Goal: Book appointment/travel/reservation

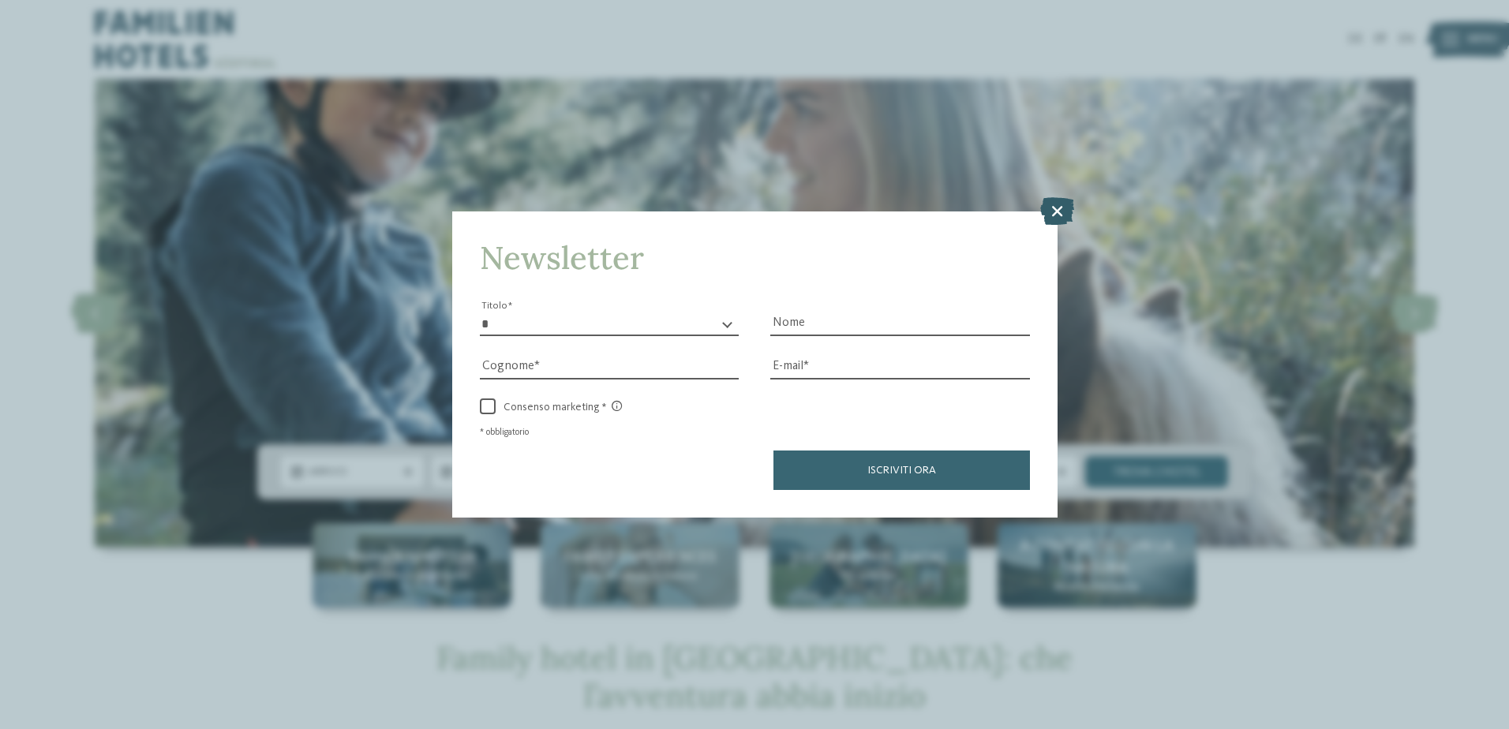
click at [1063, 215] on icon at bounding box center [1057, 211] width 34 height 28
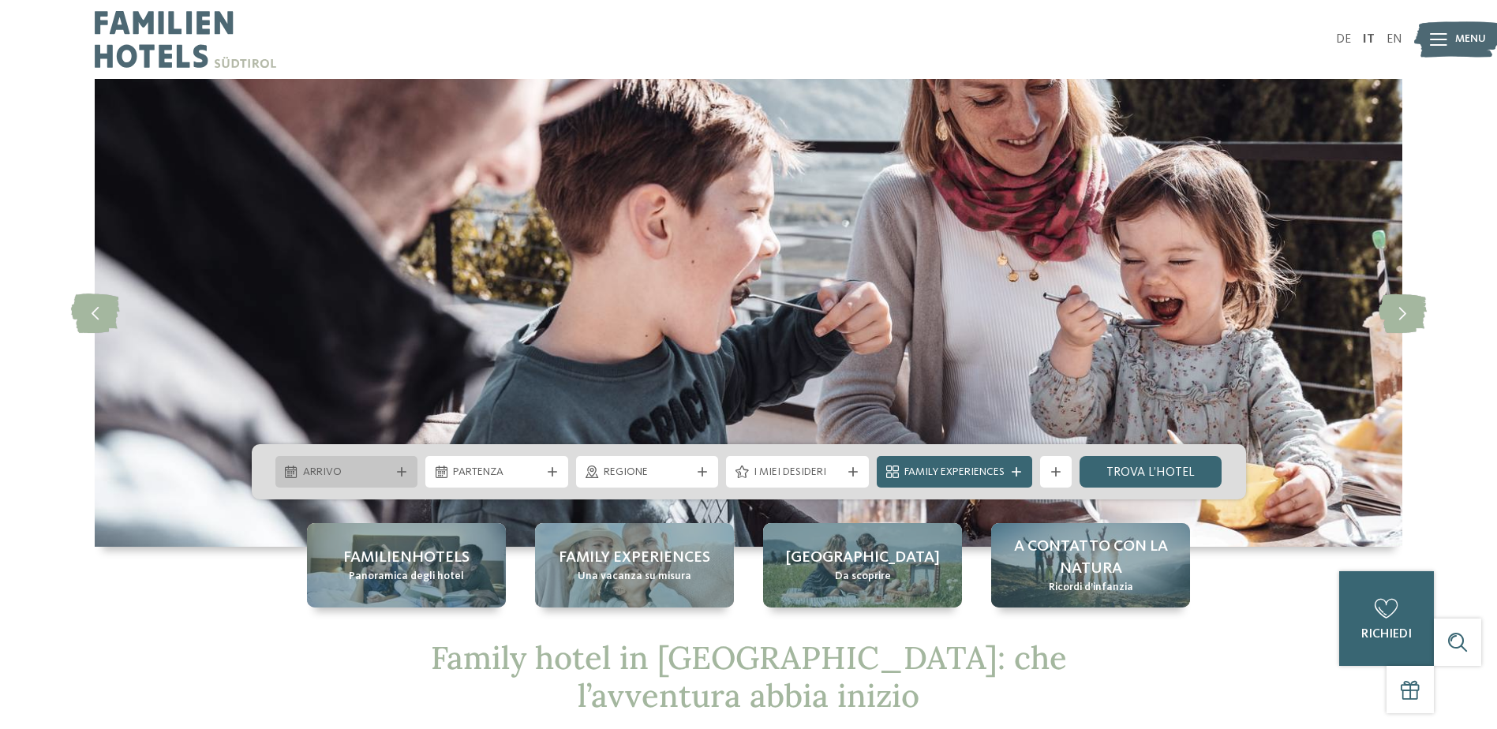
click at [404, 478] on div "Arrivo" at bounding box center [346, 472] width 143 height 32
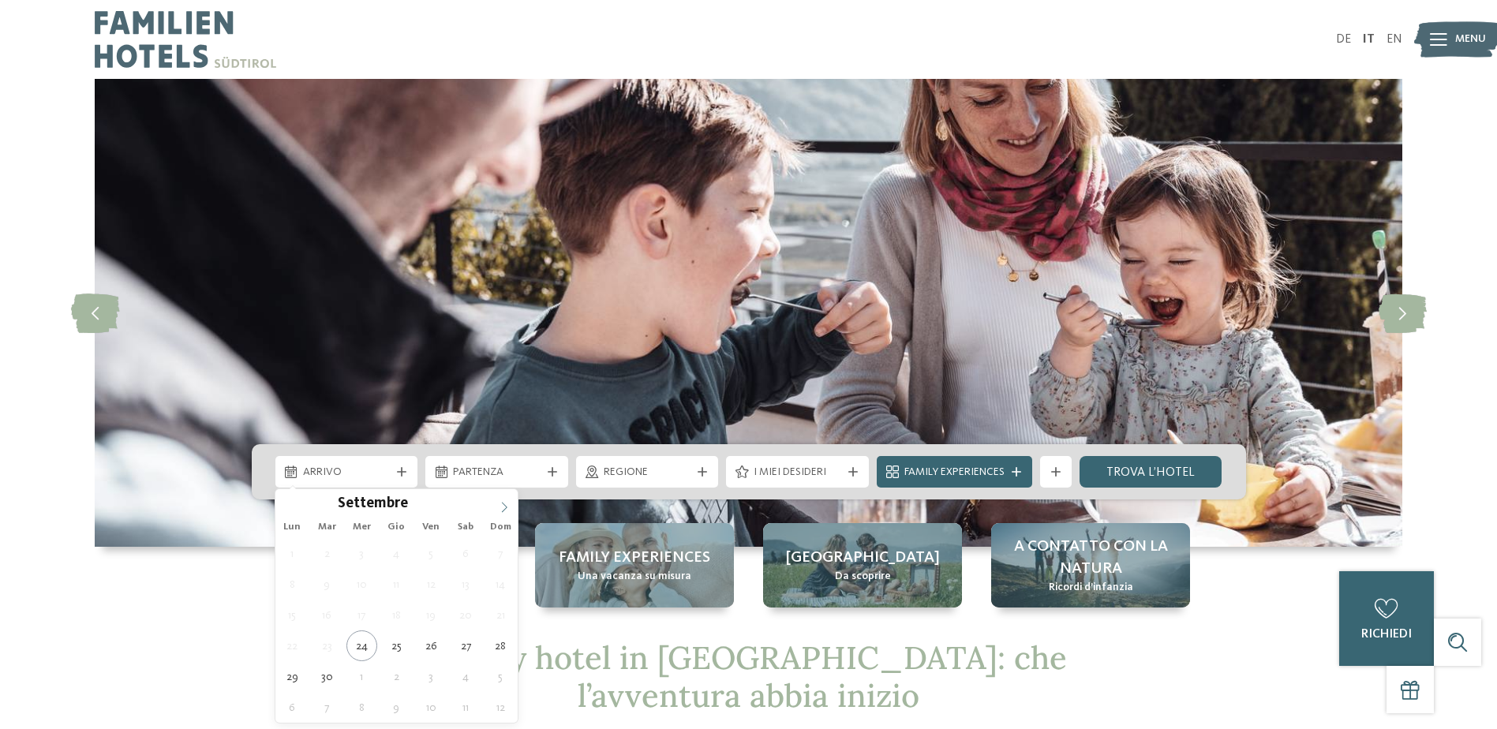
click at [511, 502] on span at bounding box center [504, 502] width 27 height 27
click at [510, 502] on icon at bounding box center [504, 507] width 11 height 11
click at [508, 502] on icon at bounding box center [504, 507] width 11 height 11
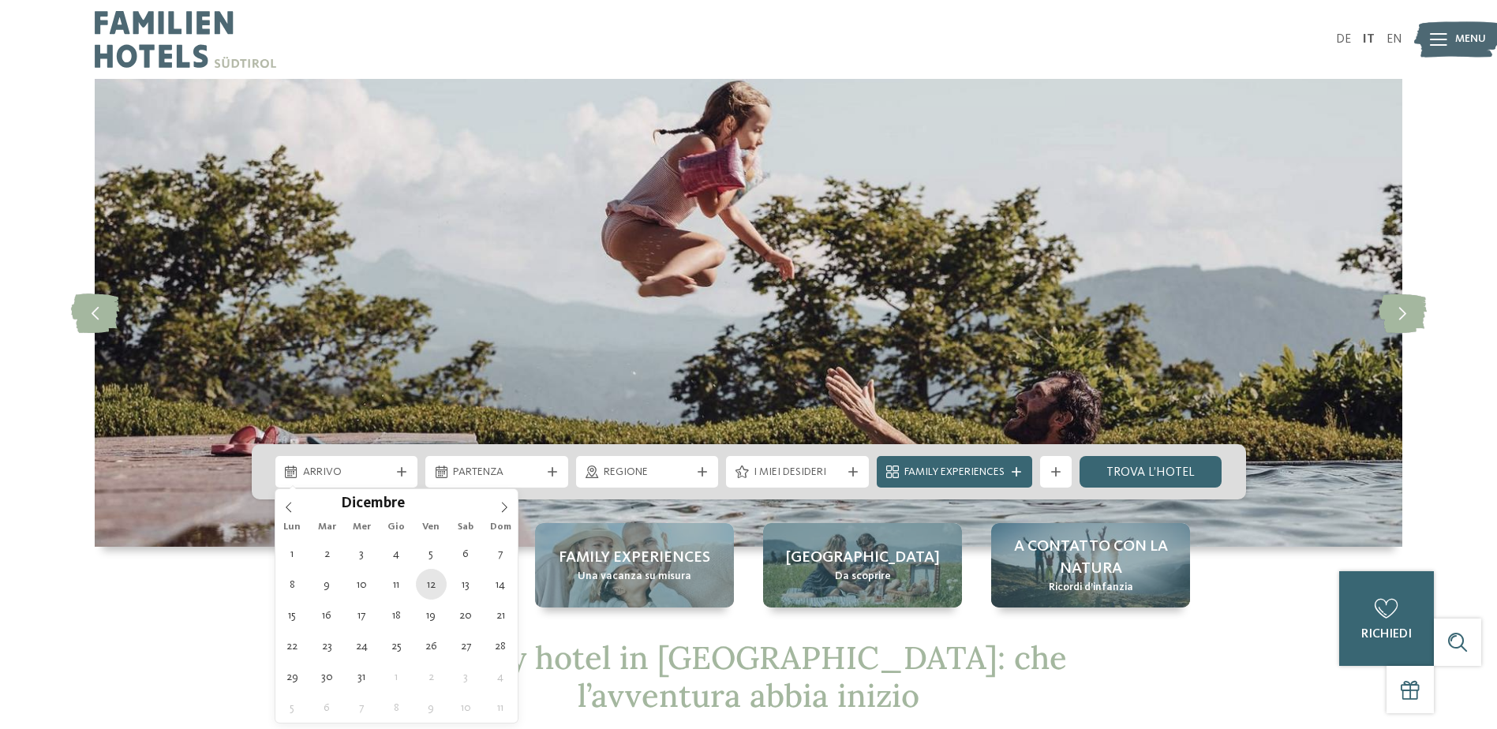
type div "12.12.2025"
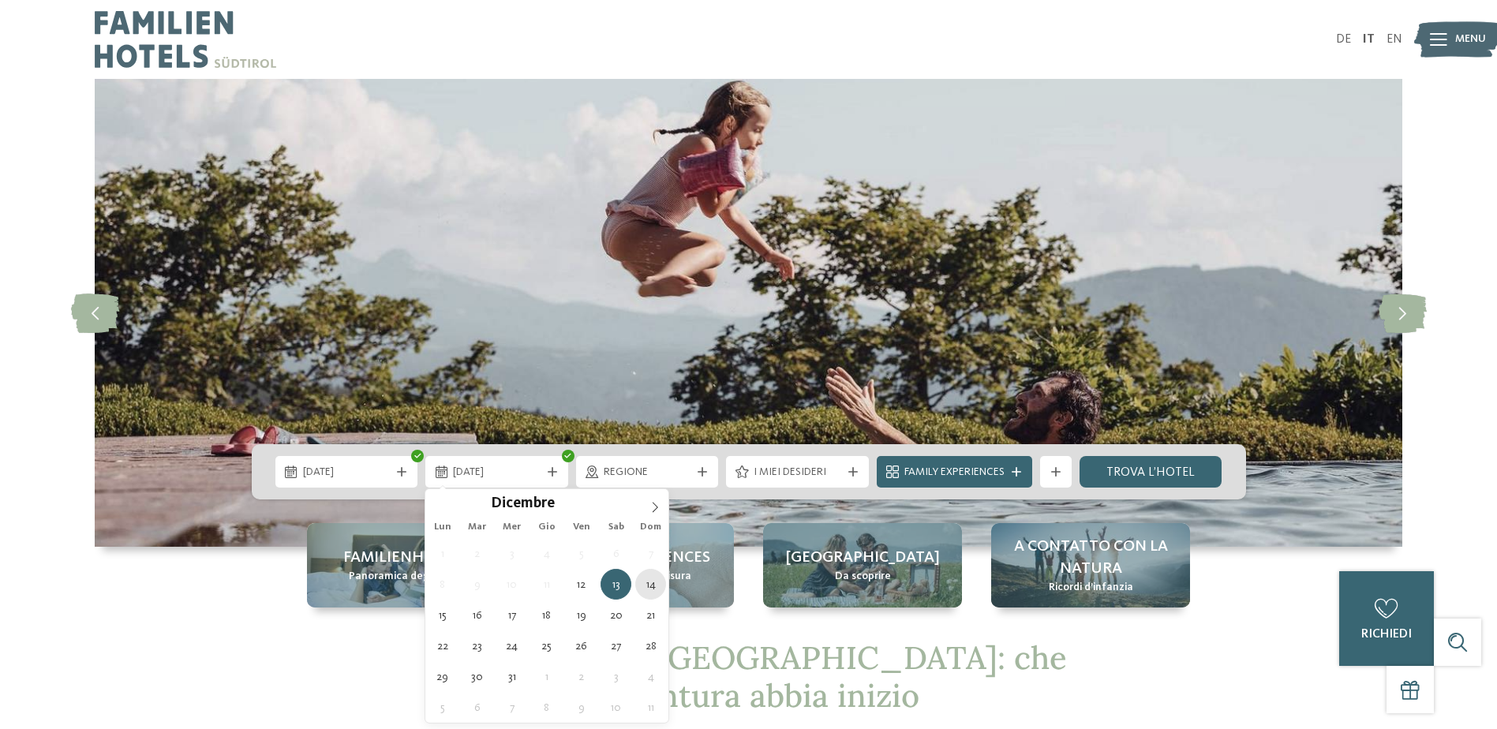
type div "14.12.2025"
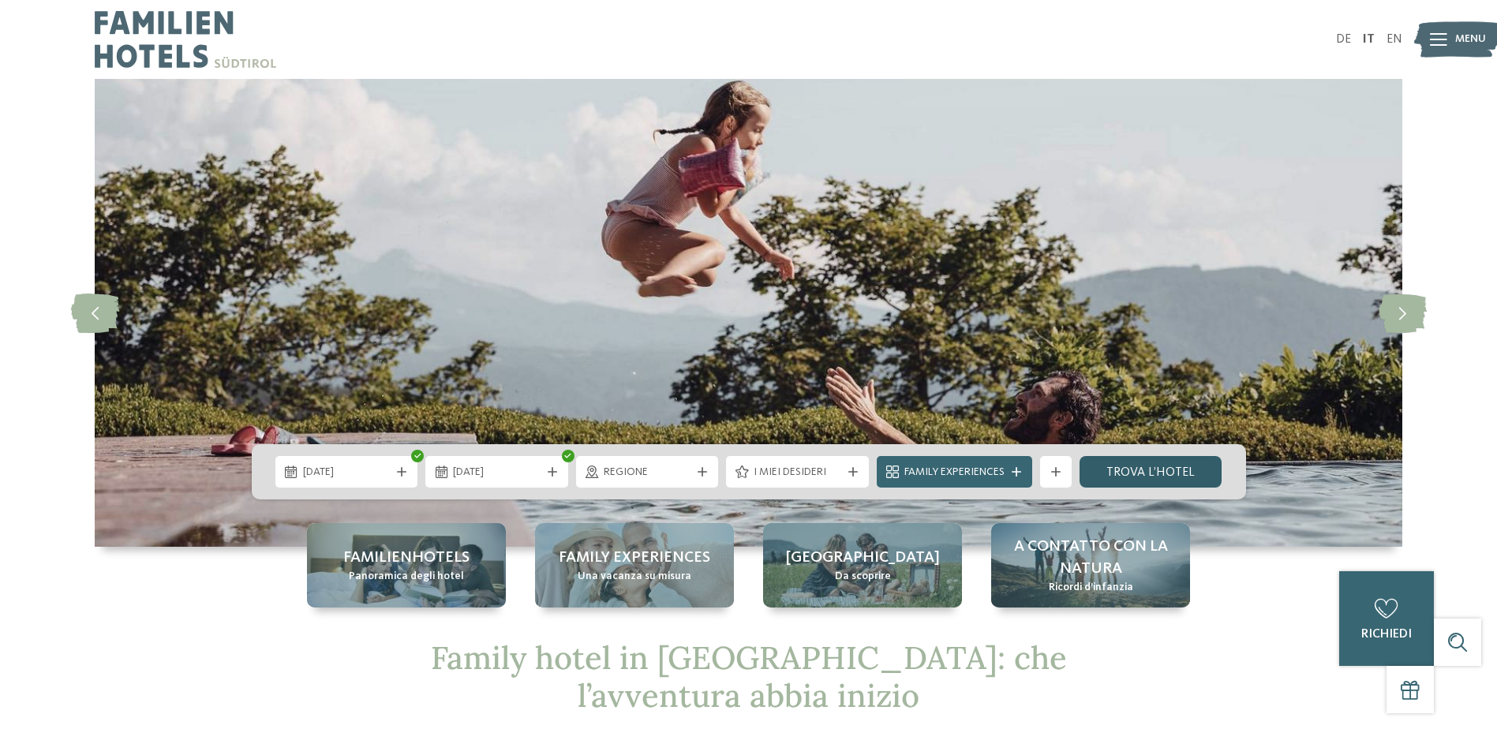
click at [1101, 474] on link "trova l’hotel" at bounding box center [1151, 472] width 143 height 32
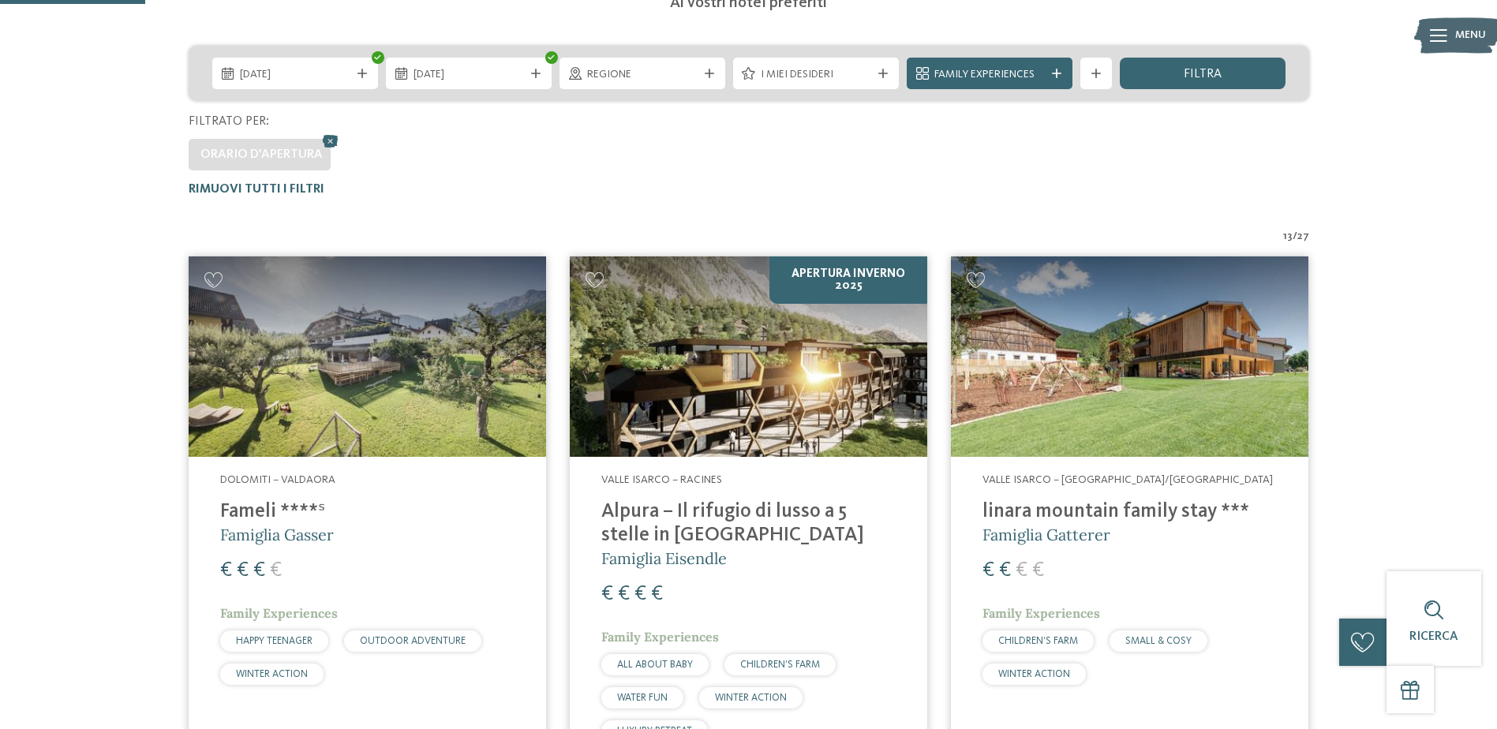
scroll to position [281, 0]
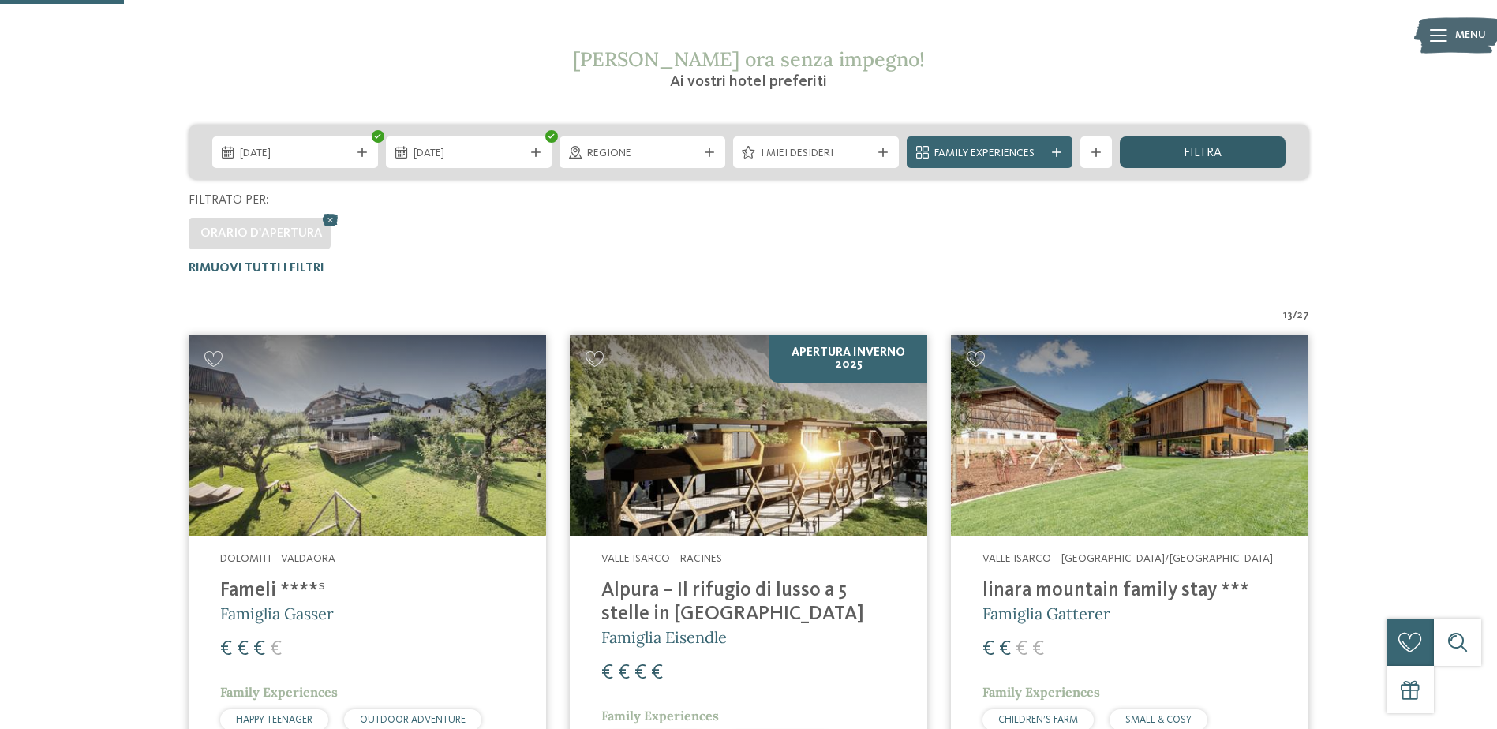
click at [1226, 145] on div "filtra" at bounding box center [1203, 153] width 166 height 32
click at [327, 219] on icon at bounding box center [331, 220] width 24 height 21
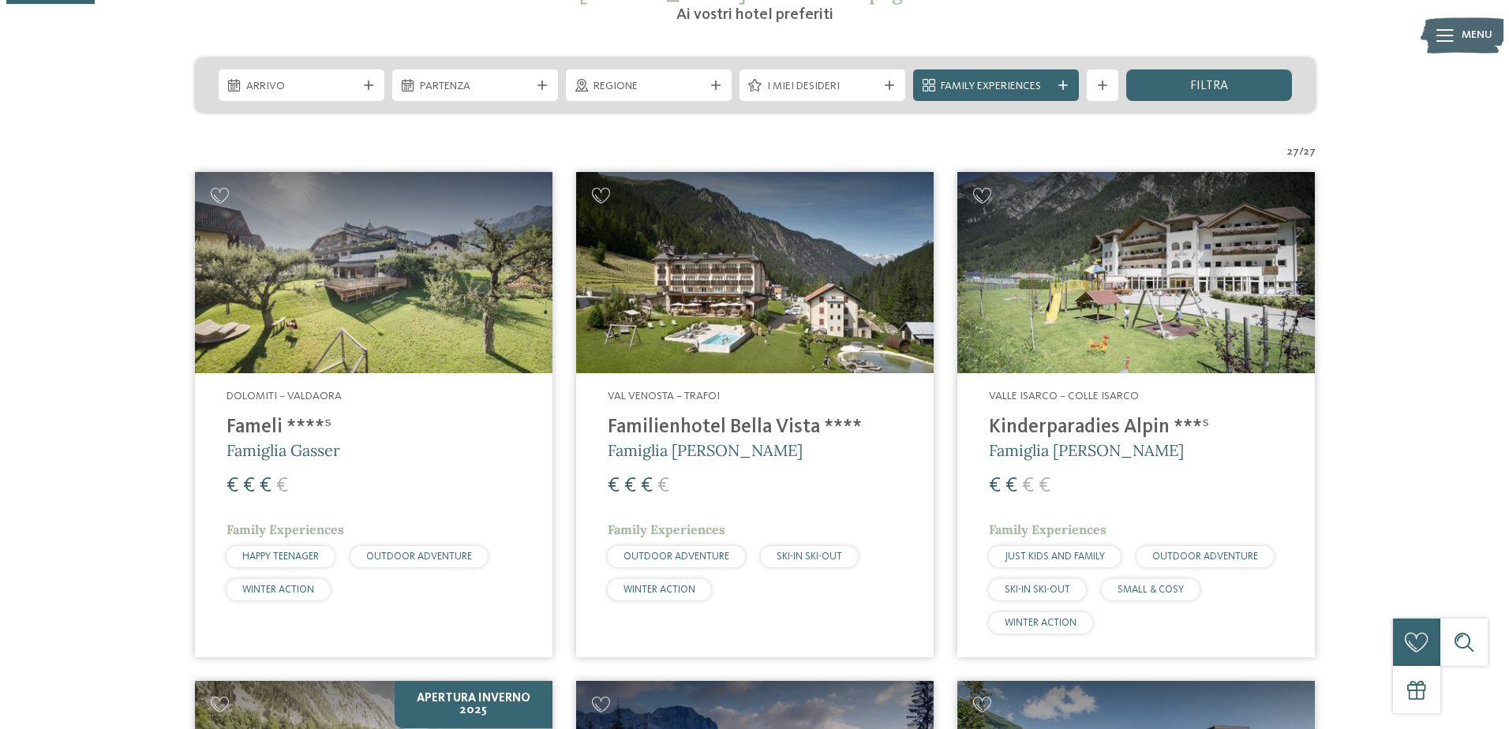
scroll to position [185, 0]
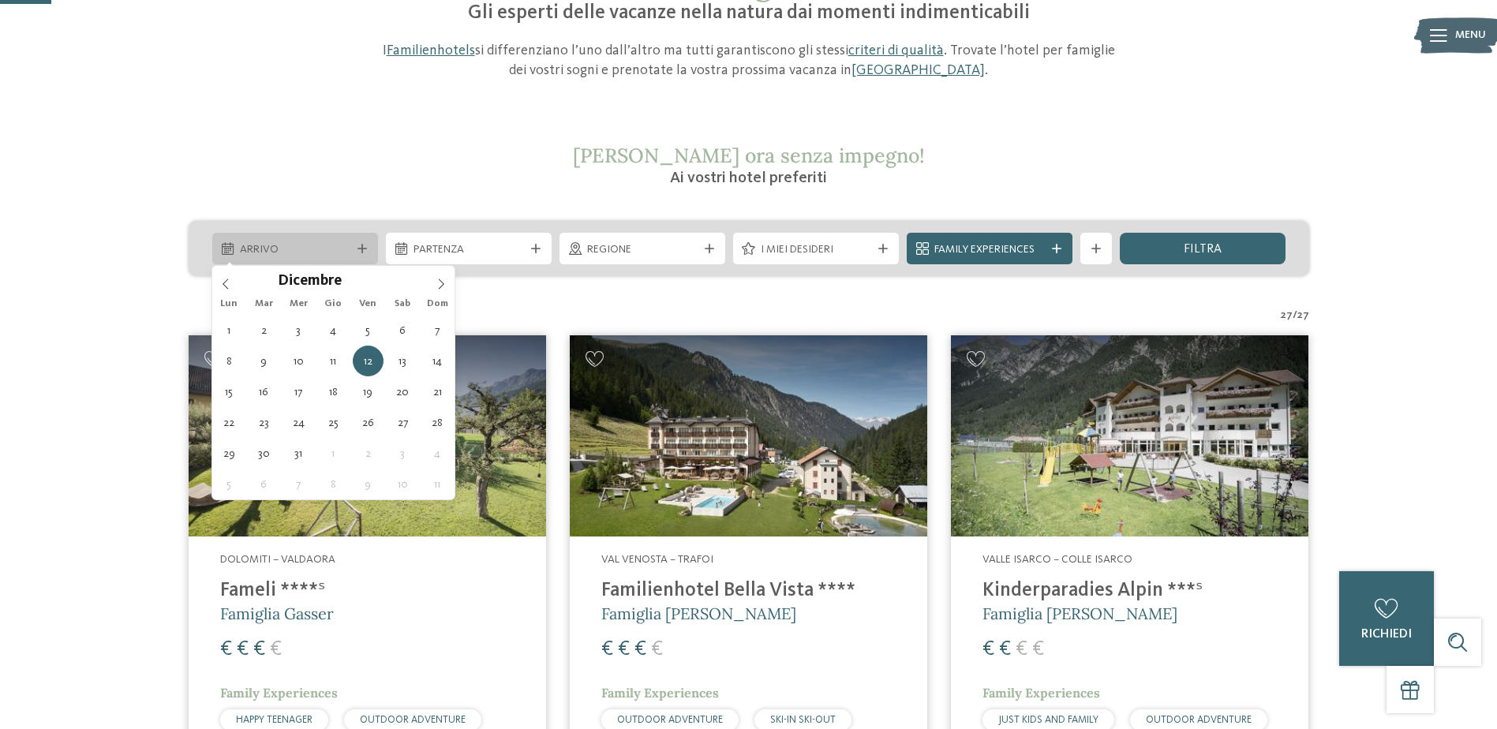
click at [350, 242] on div "Arrivo" at bounding box center [295, 249] width 118 height 17
type div "[DATE]"
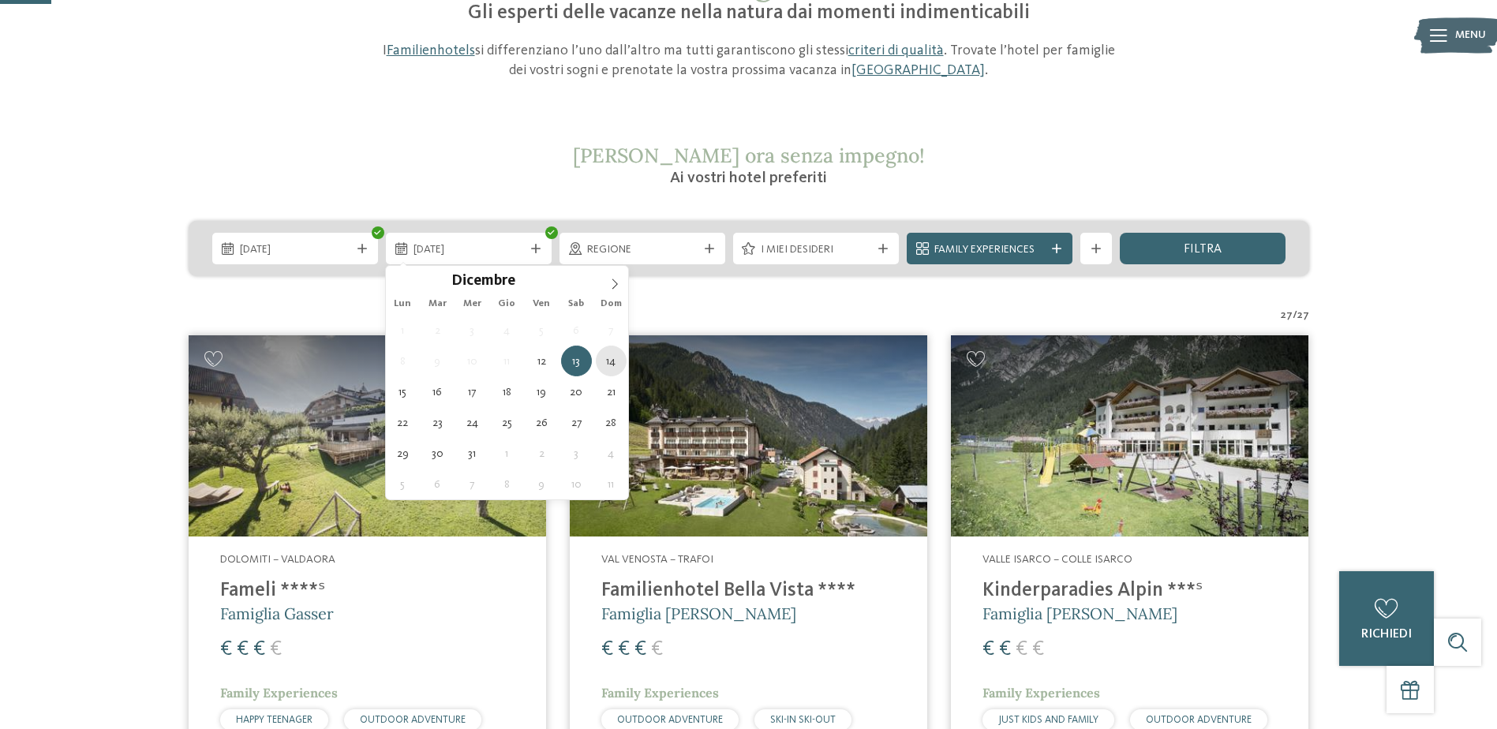
type div "[DATE]"
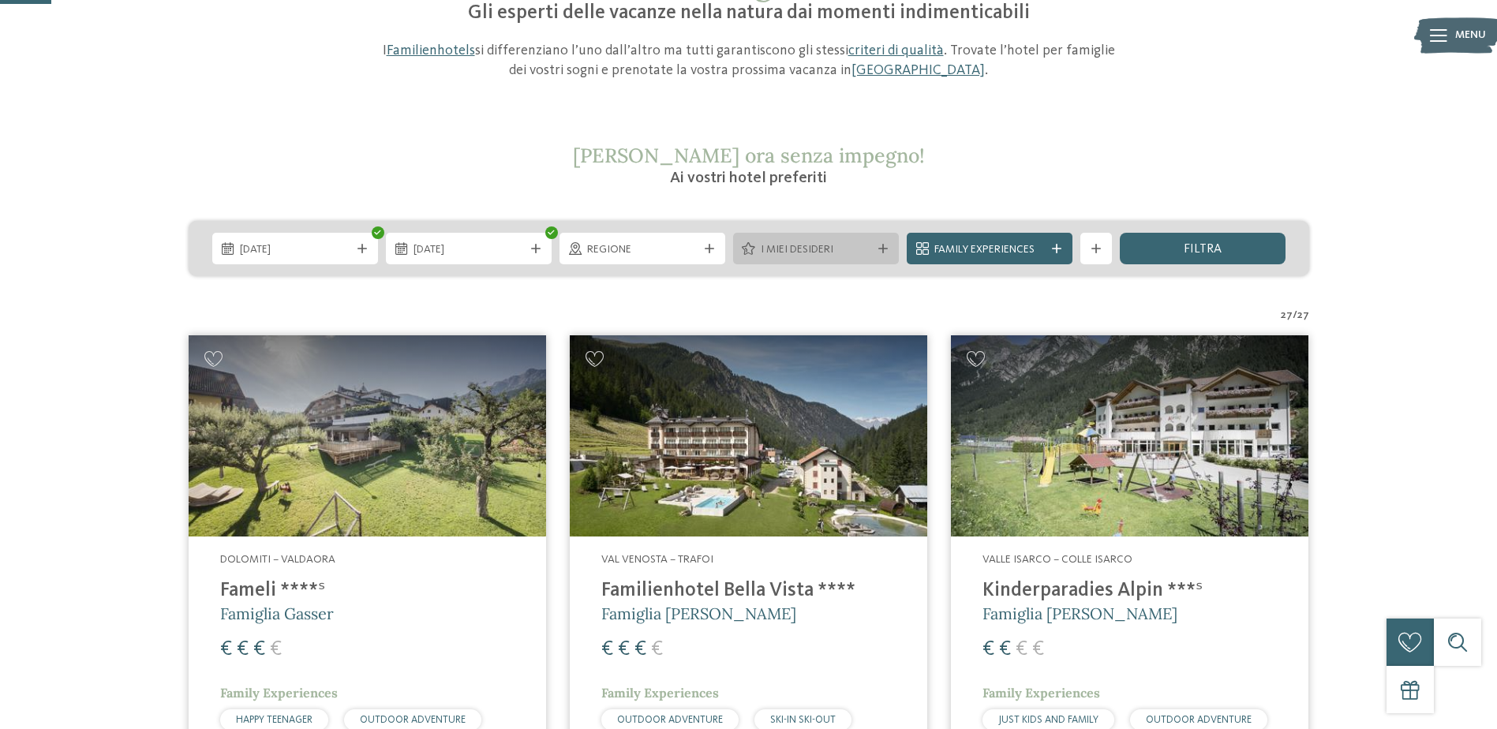
click at [776, 250] on span "I miei desideri" at bounding box center [816, 250] width 111 height 16
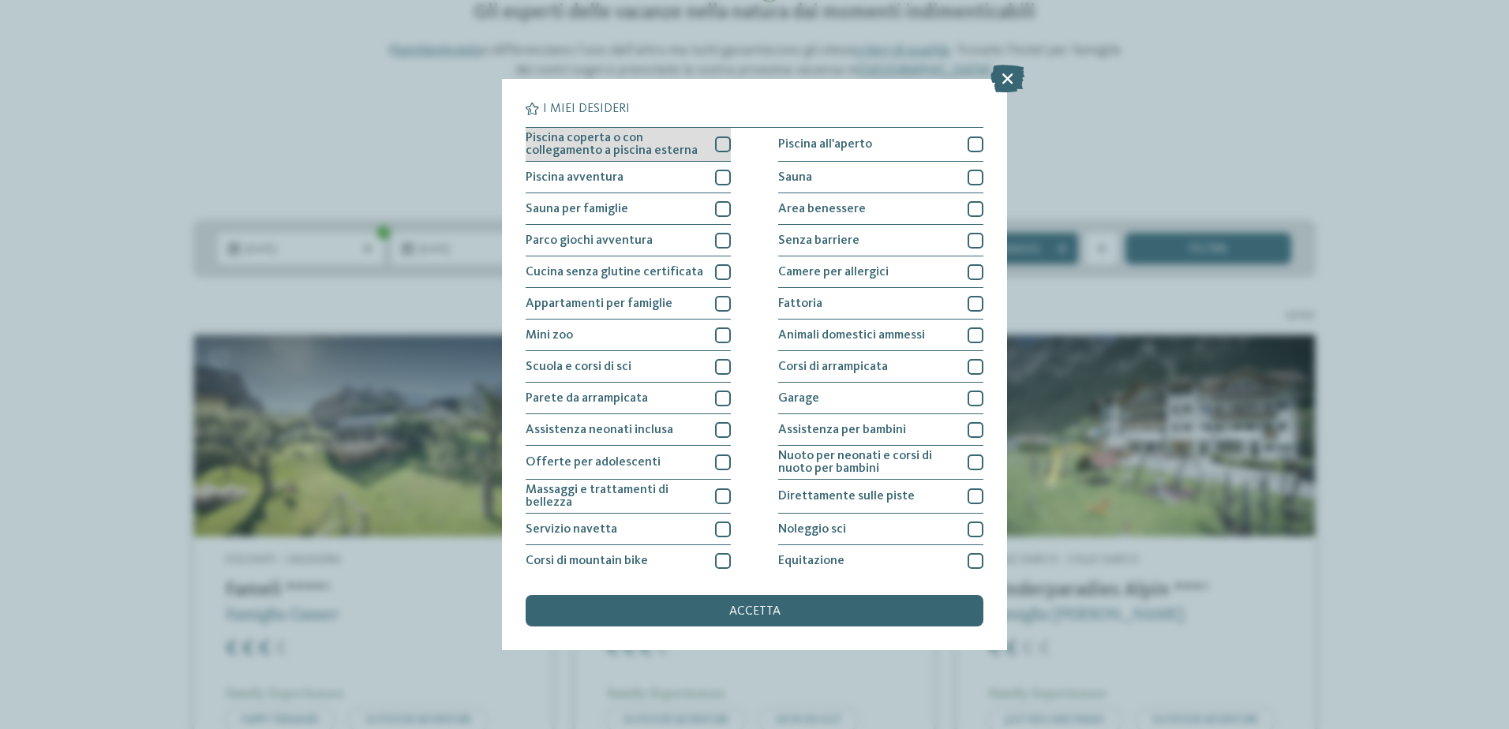
click at [715, 147] on div at bounding box center [723, 145] width 16 height 16
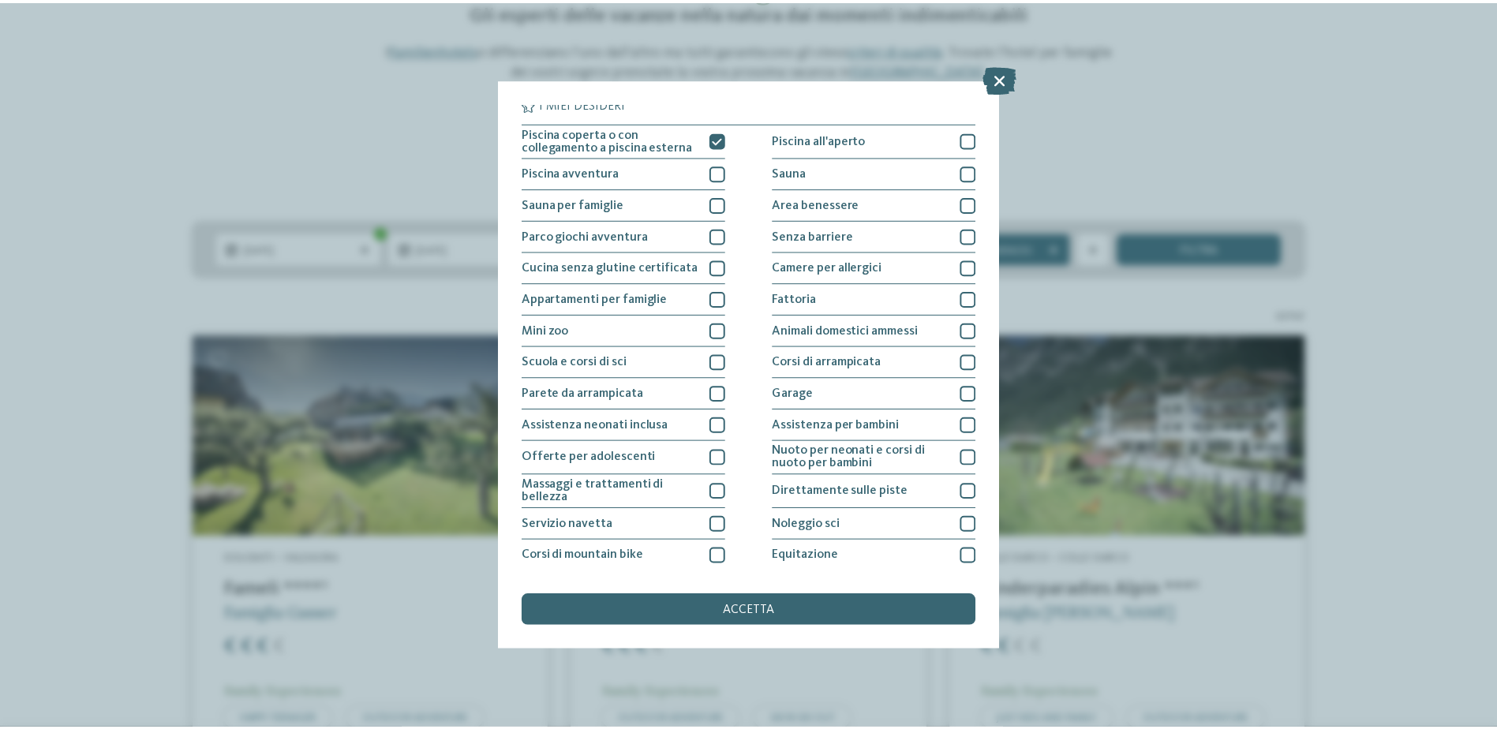
scroll to position [0, 0]
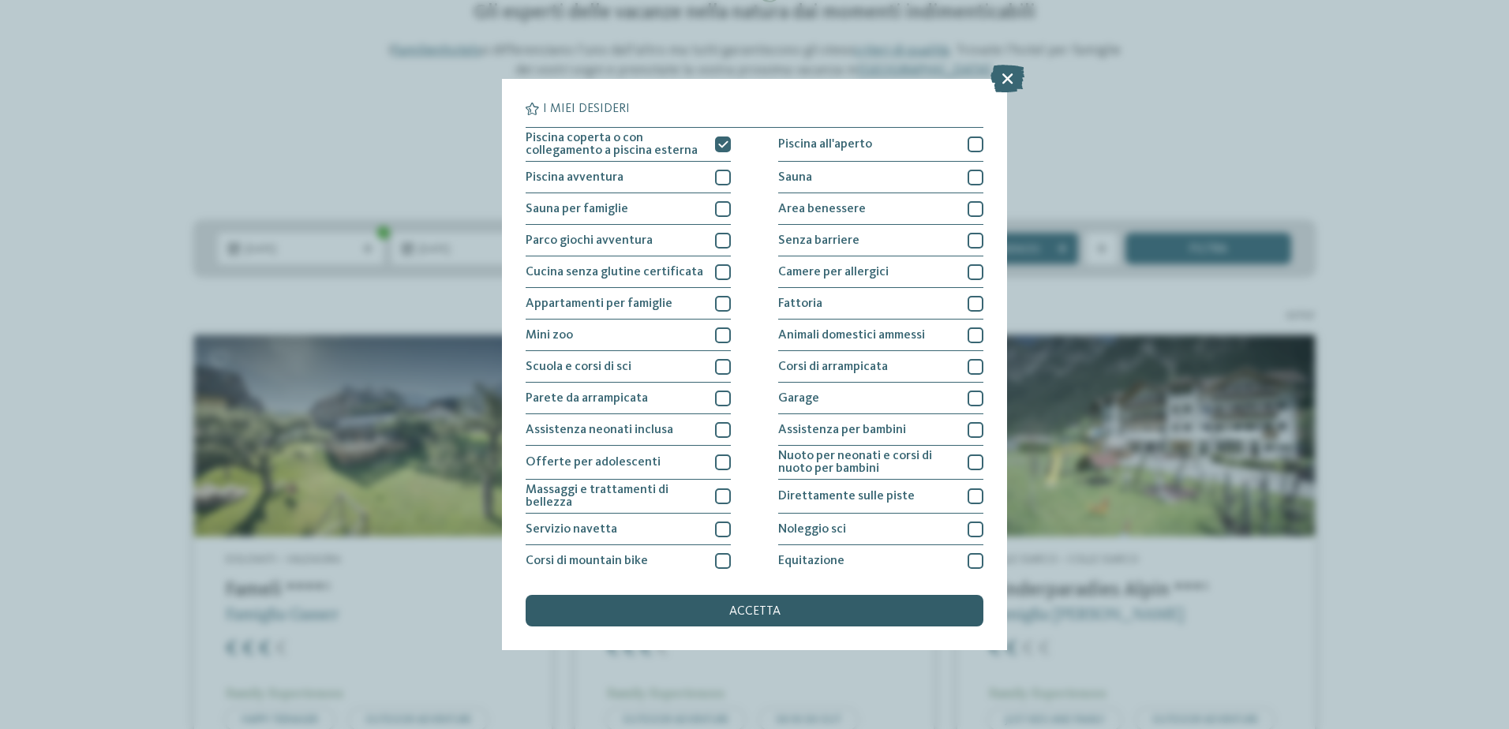
click at [720, 616] on div "accetta" at bounding box center [755, 611] width 458 height 32
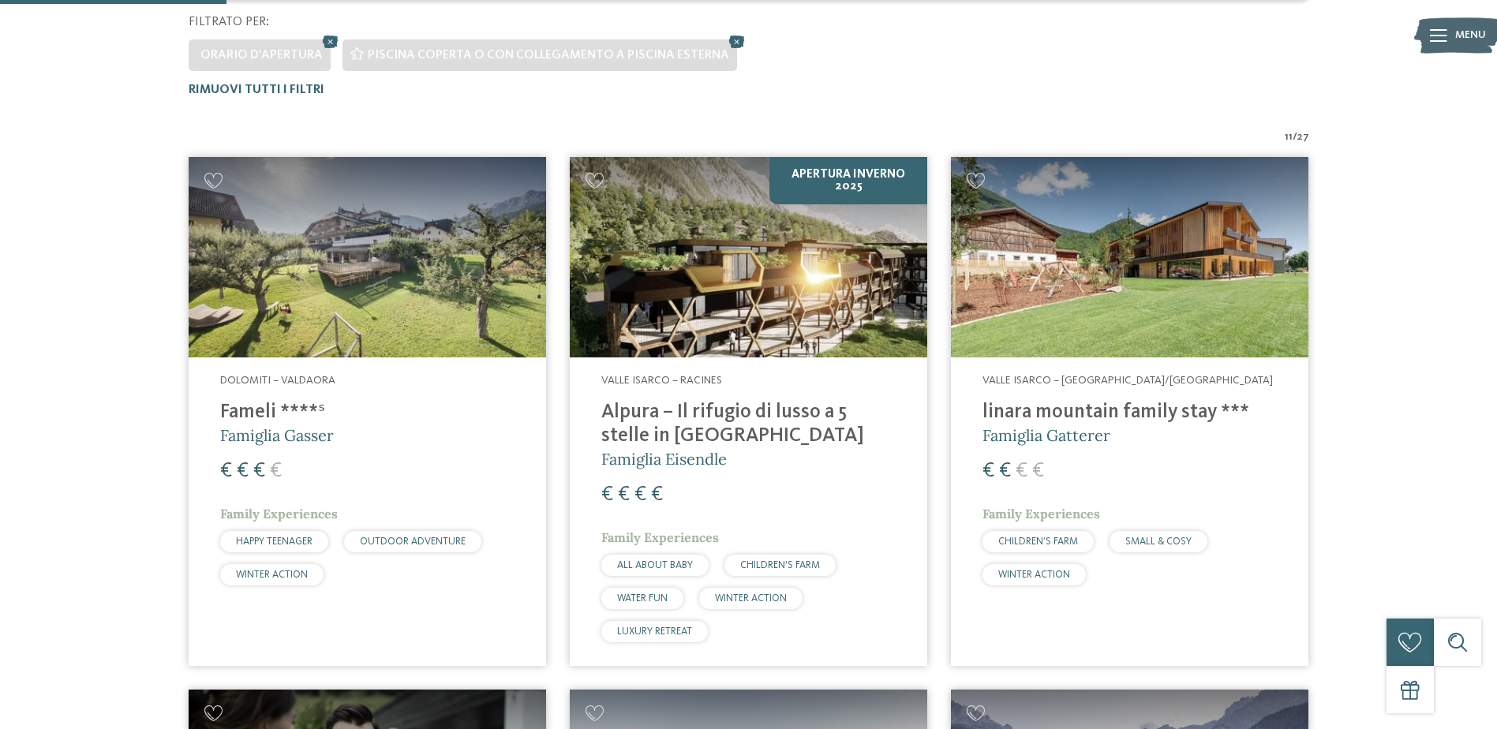
scroll to position [439, 0]
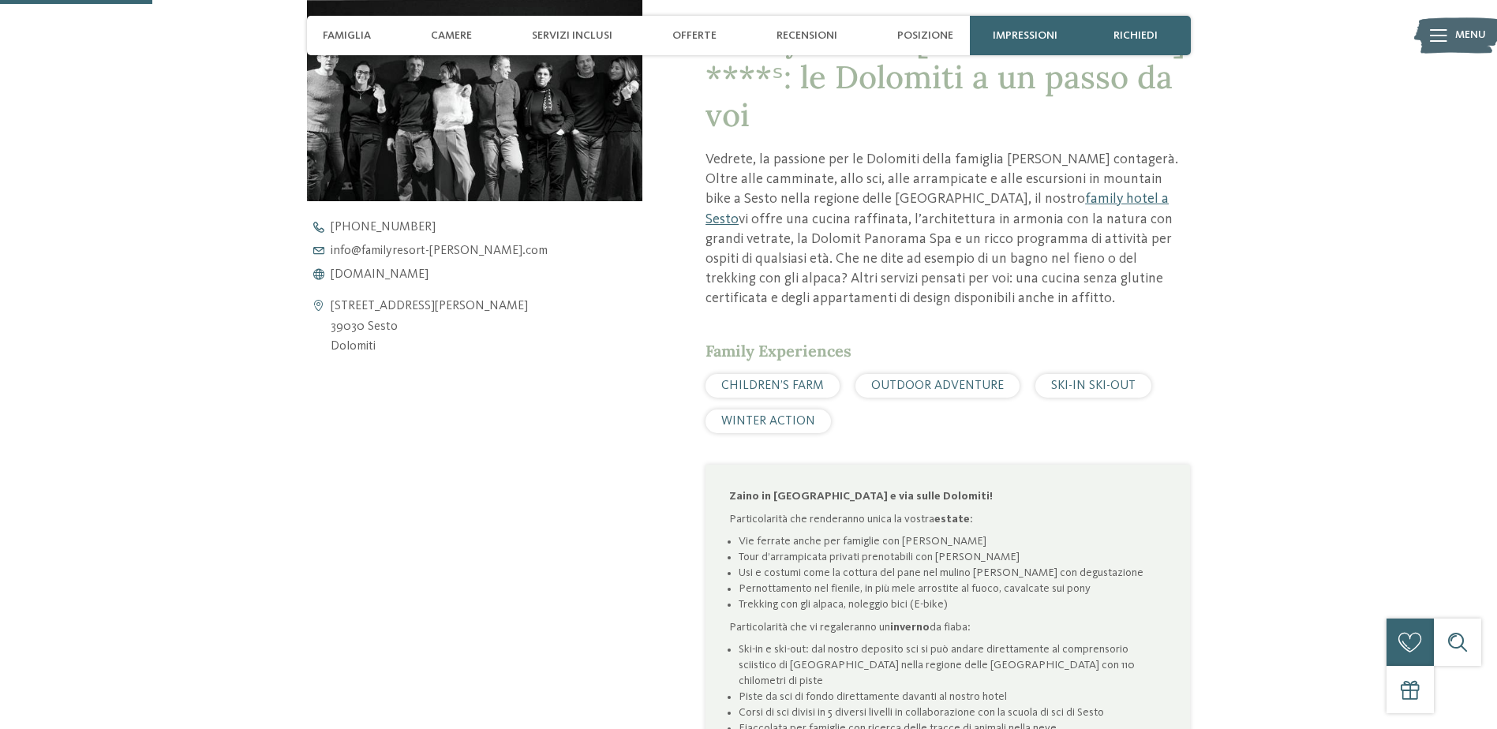
scroll to position [710, 0]
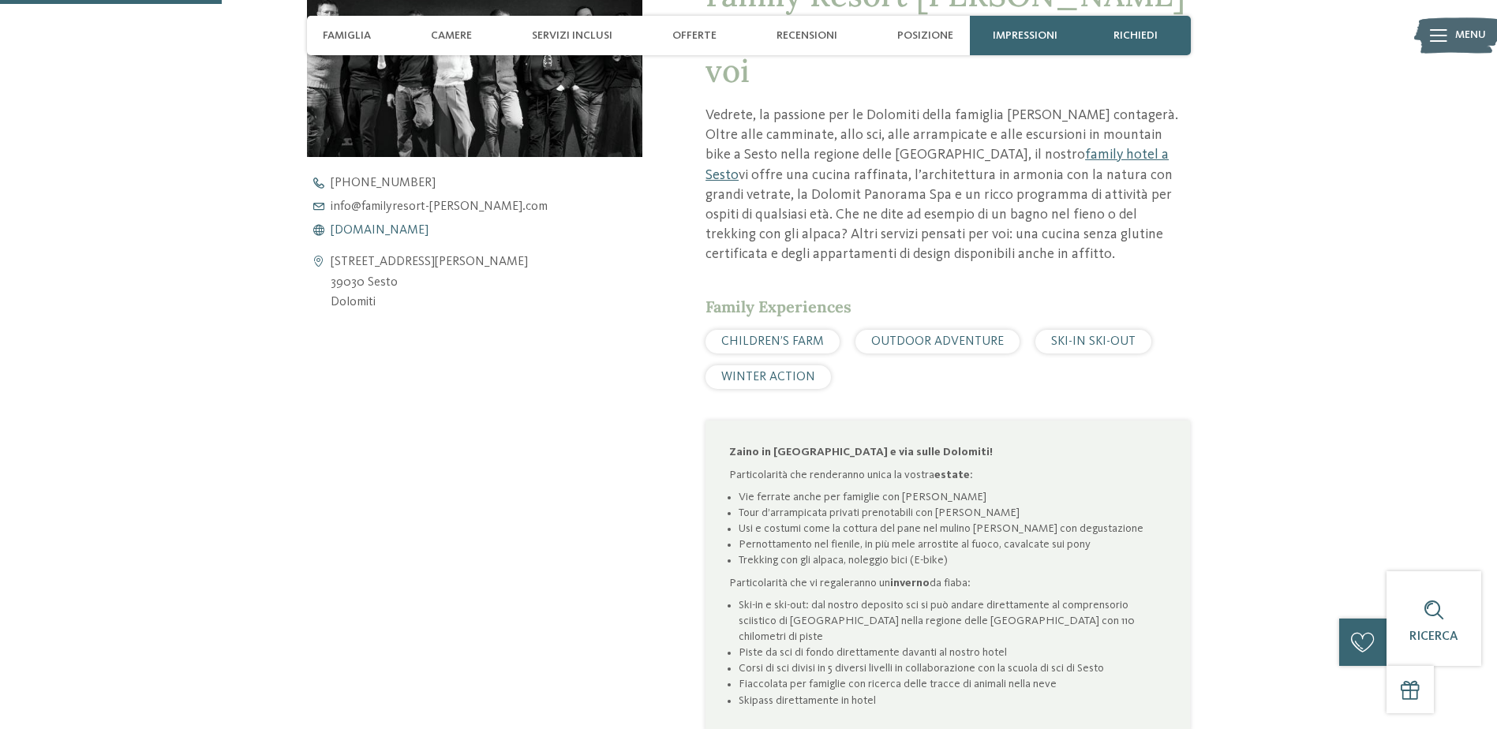
click at [429, 232] on span "www.familyresort-rainer.com" at bounding box center [380, 230] width 98 height 13
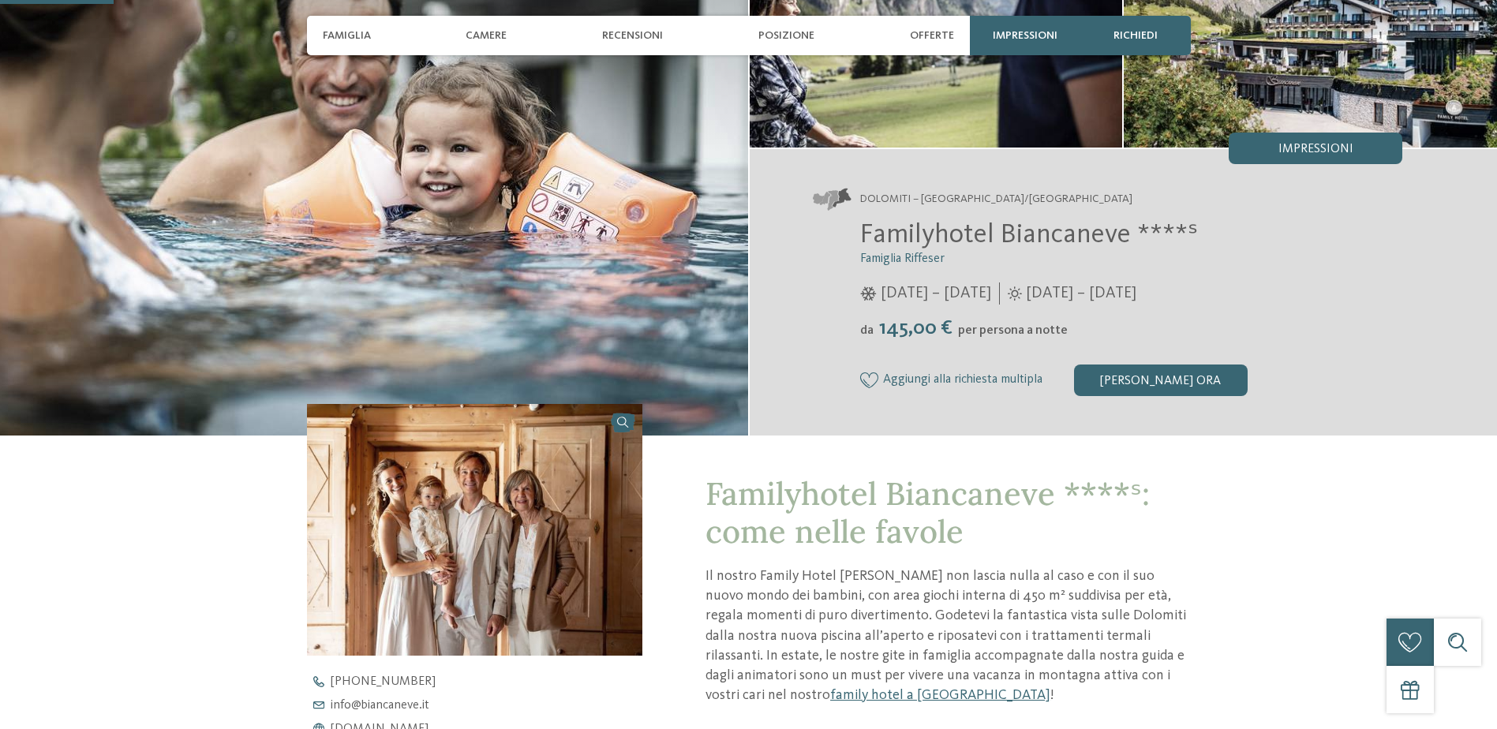
scroll to position [395, 0]
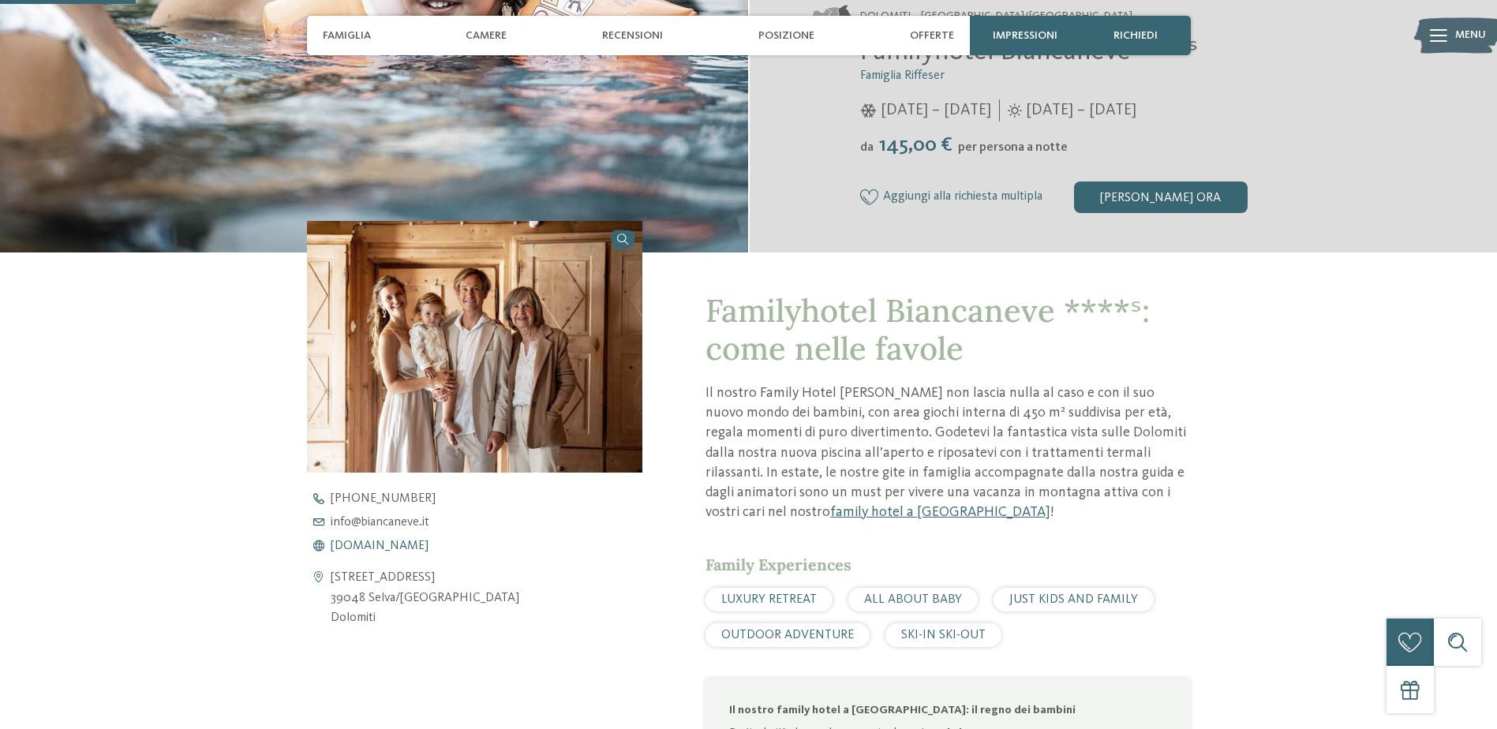
click at [379, 544] on span "www.biancaneve.it" at bounding box center [380, 546] width 98 height 13
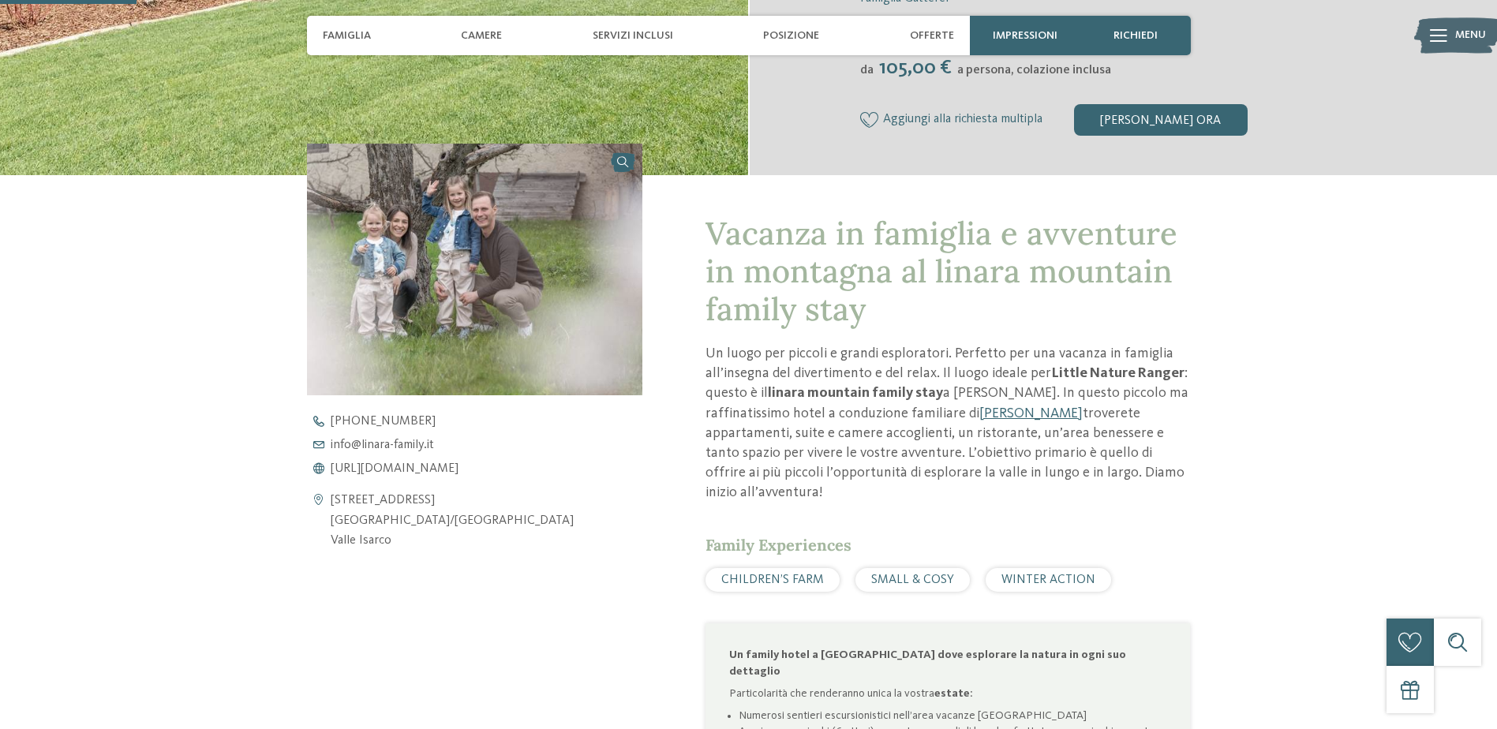
scroll to position [474, 0]
click at [373, 463] on span "[URL][DOMAIN_NAME]" at bounding box center [395, 467] width 128 height 13
